Goal: Task Accomplishment & Management: Manage account settings

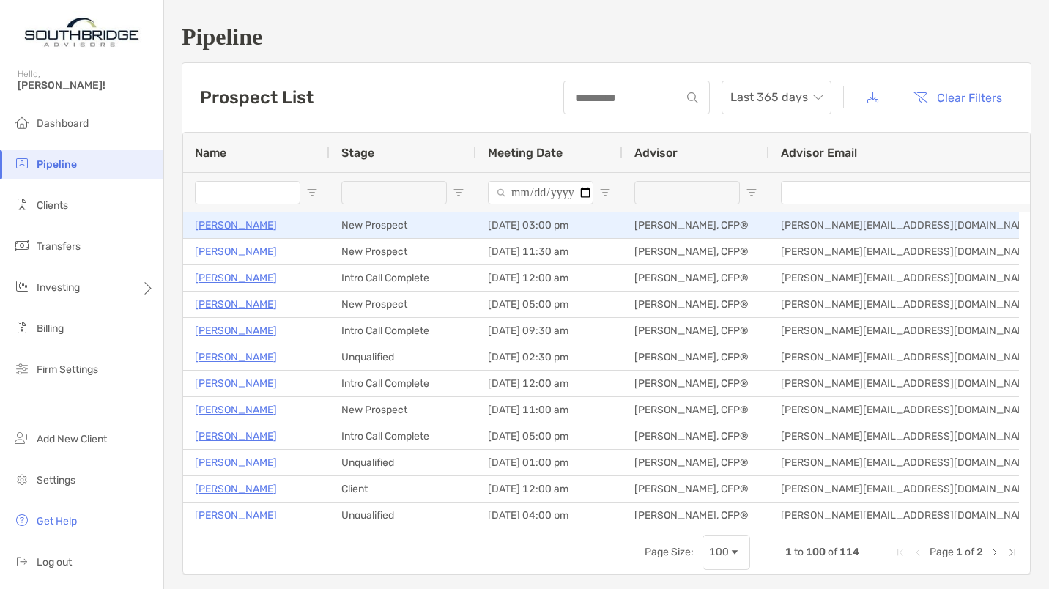
click at [254, 227] on p "Jonathan Contre" at bounding box center [236, 225] width 82 height 18
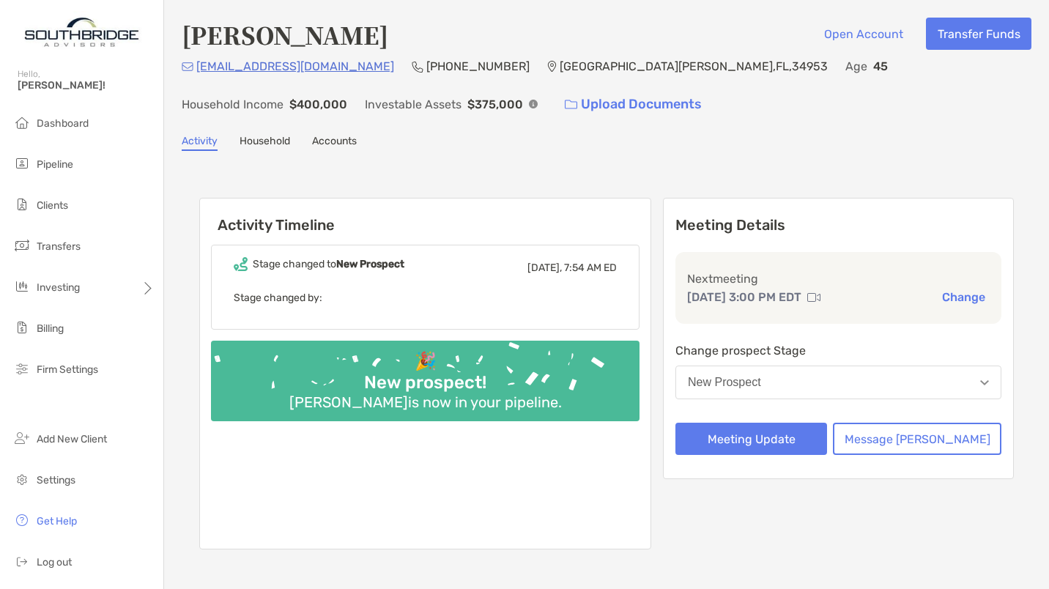
click at [37, 171] on li "Pipeline" at bounding box center [81, 164] width 163 height 29
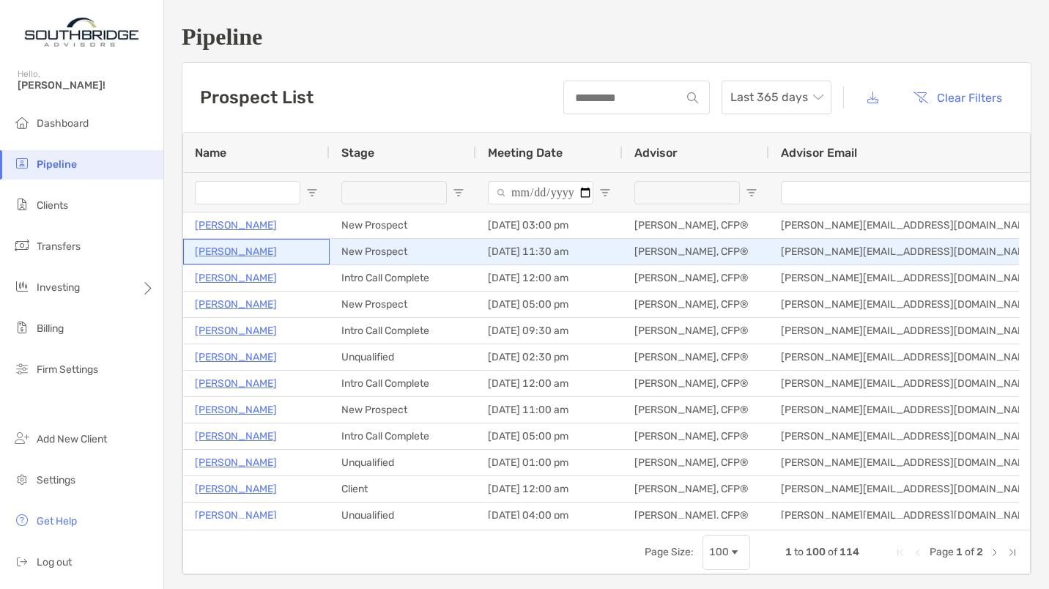
click at [245, 253] on p "[PERSON_NAME]" at bounding box center [236, 251] width 82 height 18
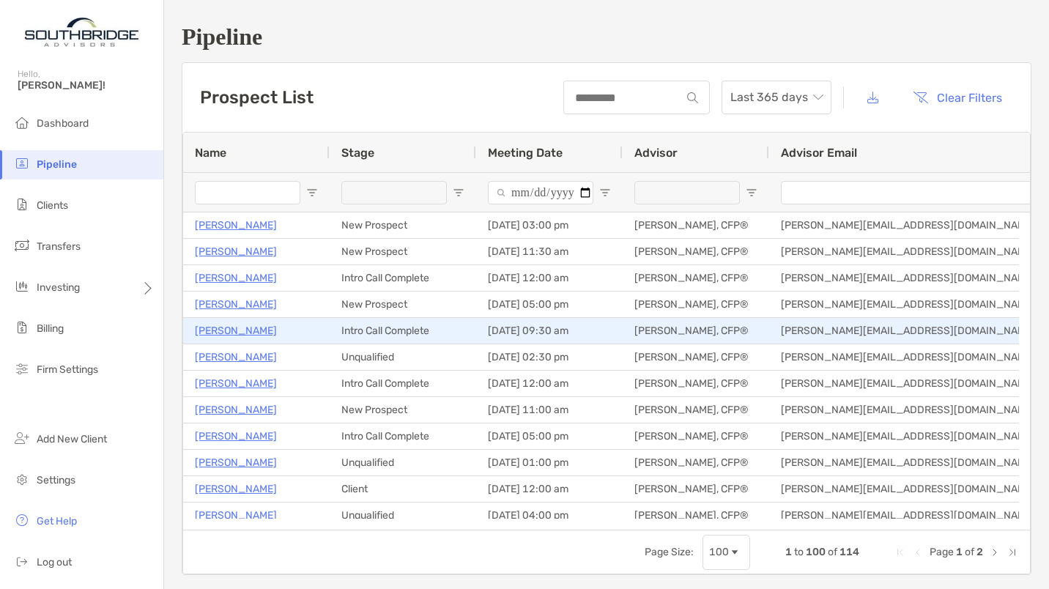
click at [242, 336] on p "[PERSON_NAME]" at bounding box center [236, 331] width 82 height 18
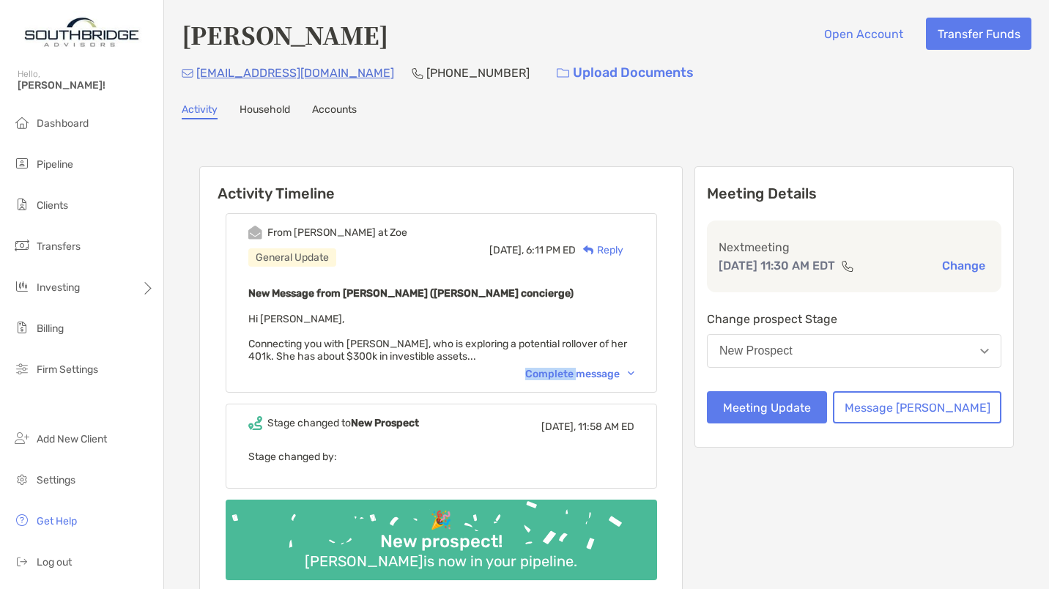
drag, startPoint x: 590, startPoint y: 379, endPoint x: 597, endPoint y: 372, distance: 9.9
click at [597, 372] on div "From Brendan at Zoe General Update Yesterday, 6:11 PM ED Reply New Message from…" at bounding box center [441, 302] width 431 height 179
click at [597, 372] on div "Complete message" at bounding box center [579, 374] width 109 height 12
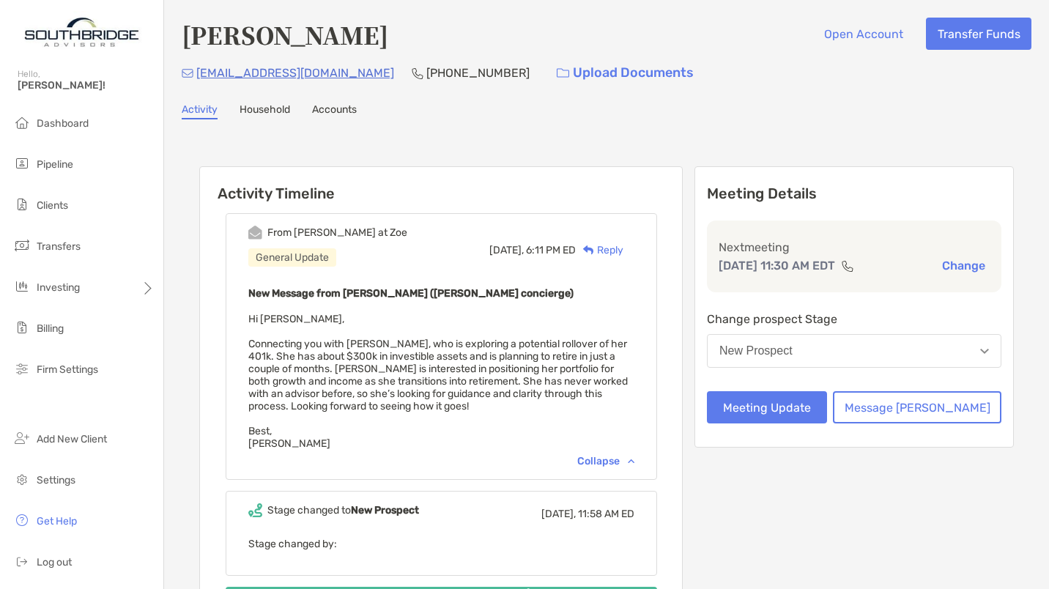
click at [68, 119] on span "Dashboard" at bounding box center [63, 123] width 52 height 12
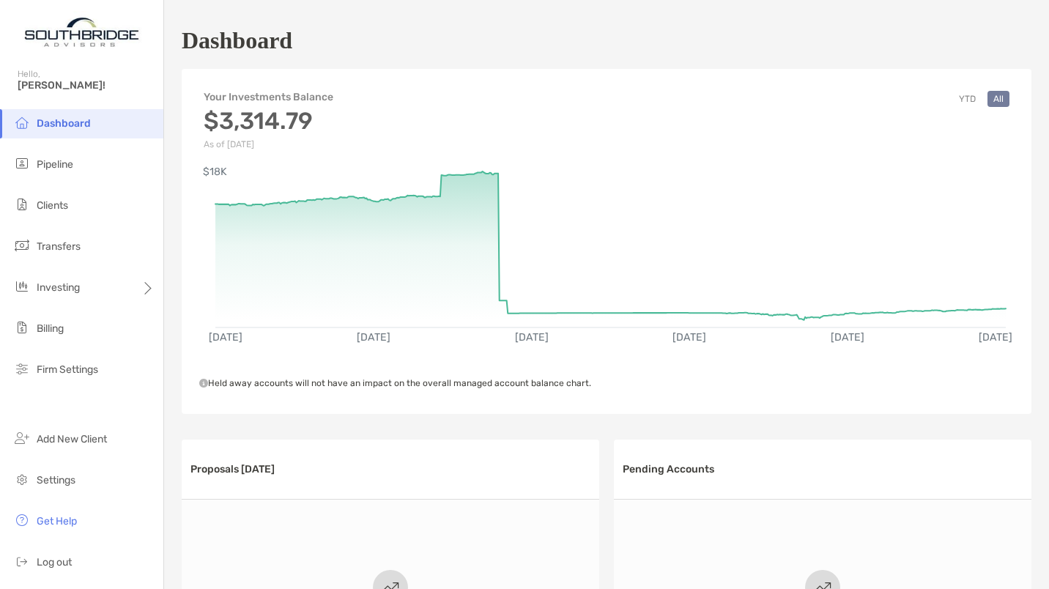
click at [45, 163] on span "Pipeline" at bounding box center [55, 164] width 37 height 12
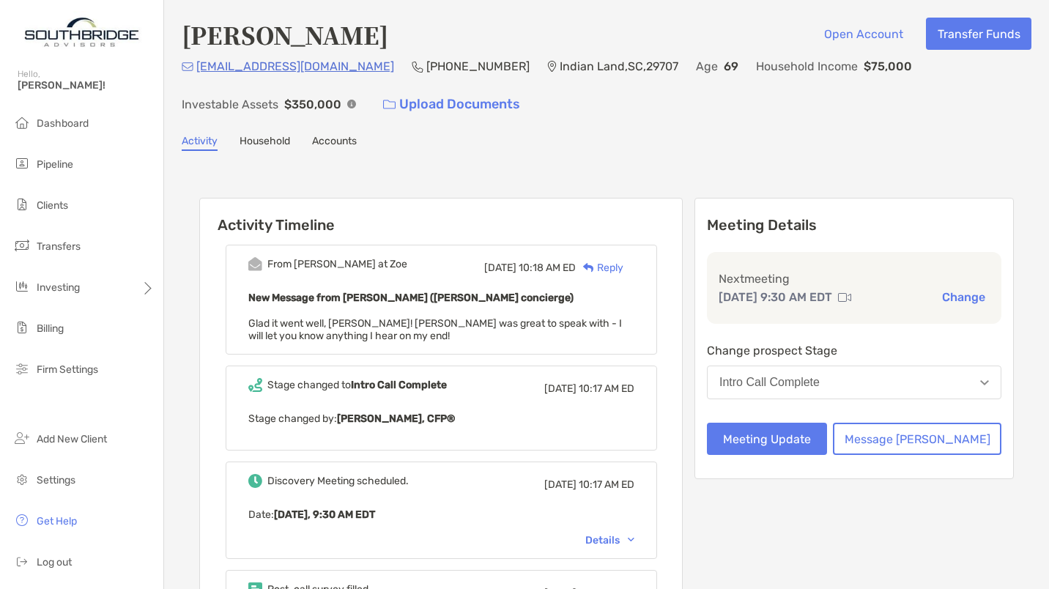
click at [492, 155] on div "[PERSON_NAME] Open Account Transfer Funds [EMAIL_ADDRESS][DOMAIN_NAME] [PHONE_N…" at bounding box center [606, 550] width 885 height 1101
